Goal: Information Seeking & Learning: Learn about a topic

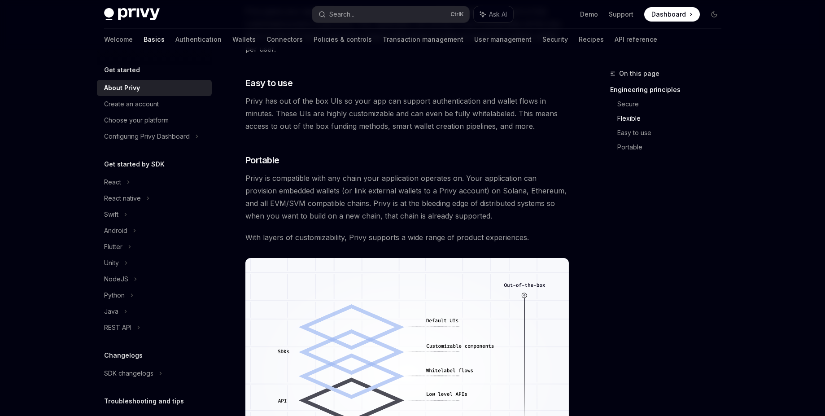
scroll to position [758, 0]
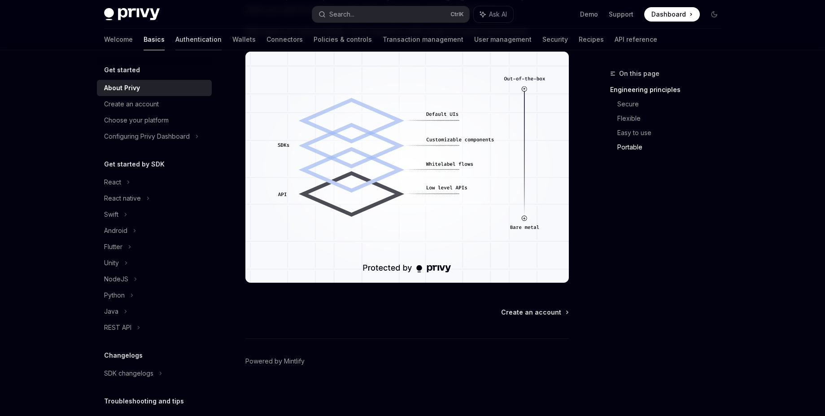
click at [175, 39] on link "Authentication" at bounding box center [198, 40] width 46 height 22
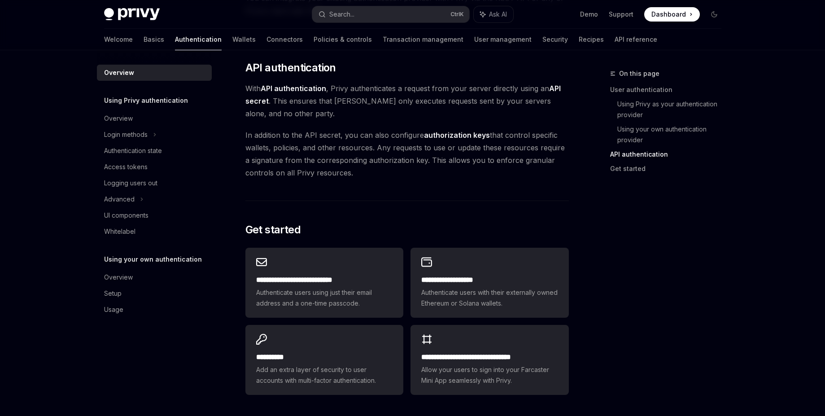
scroll to position [710, 0]
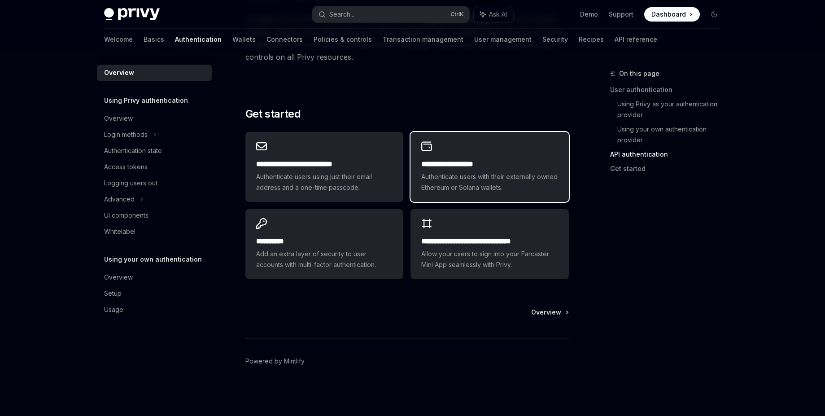
click at [451, 177] on span "Authenticate users with their externally owned Ethereum or Solana wallets." at bounding box center [489, 182] width 136 height 22
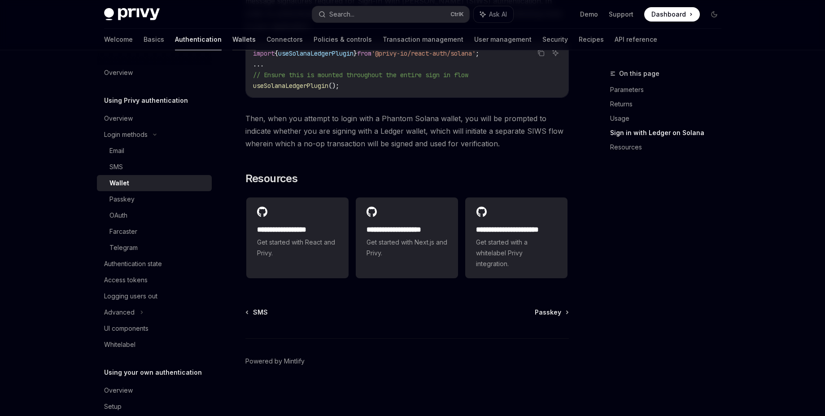
click at [232, 39] on link "Wallets" at bounding box center [243, 40] width 23 height 22
type textarea "*"
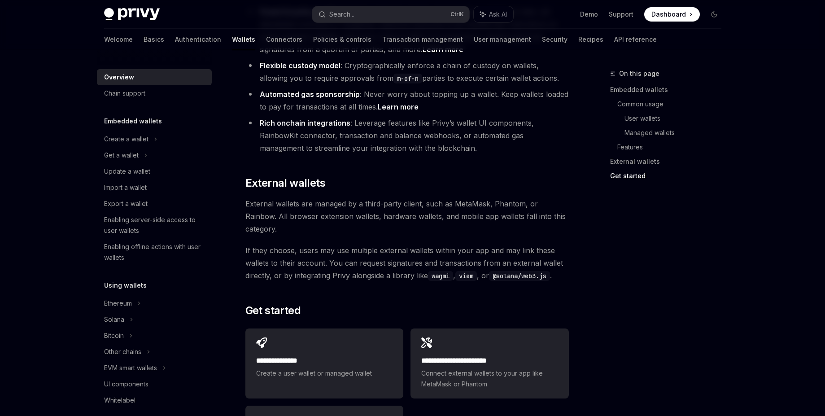
scroll to position [1370, 0]
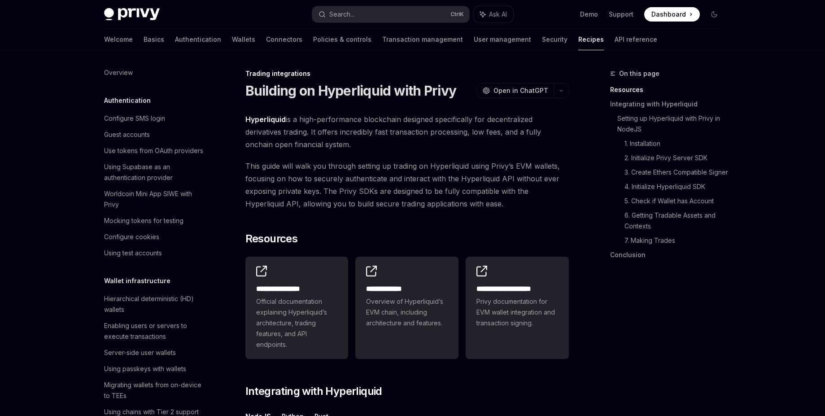
scroll to position [849, 0]
